Goal: Task Accomplishment & Management: Use online tool/utility

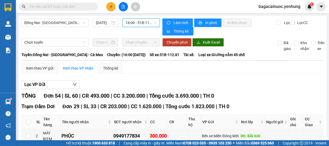
click at [136, 25] on span "16:00 - 51B-112.81" at bounding box center [140, 23] width 31 height 8
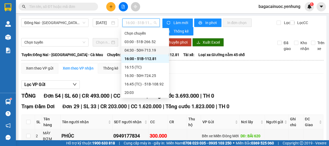
click at [148, 49] on div "04:30 - 50H-713.19" at bounding box center [144, 50] width 41 height 6
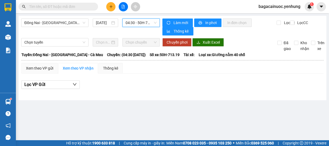
click at [144, 24] on span "04:30 - 50H-713.19" at bounding box center [140, 23] width 31 height 8
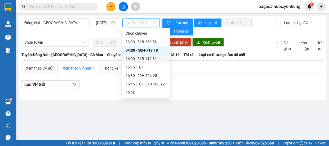
click at [140, 59] on div "16:00 - 51B-112.81" at bounding box center [145, 59] width 41 height 6
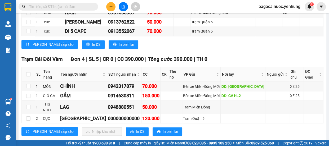
scroll to position [698, 0]
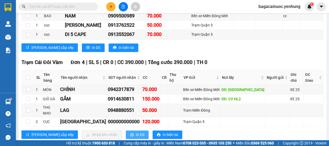
click at [136, 132] on span "In DS" at bounding box center [140, 135] width 8 height 6
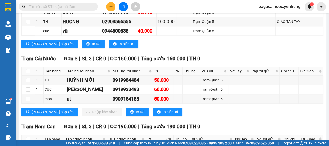
scroll to position [563, 0]
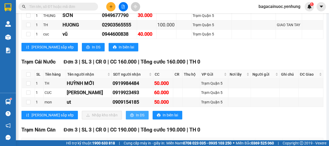
click at [126, 111] on button "In DS" at bounding box center [137, 115] width 23 height 8
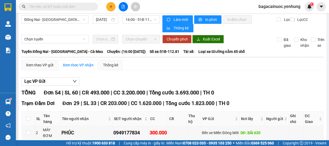
scroll to position [0, 0]
